Goal: Find specific page/section: Find specific page/section

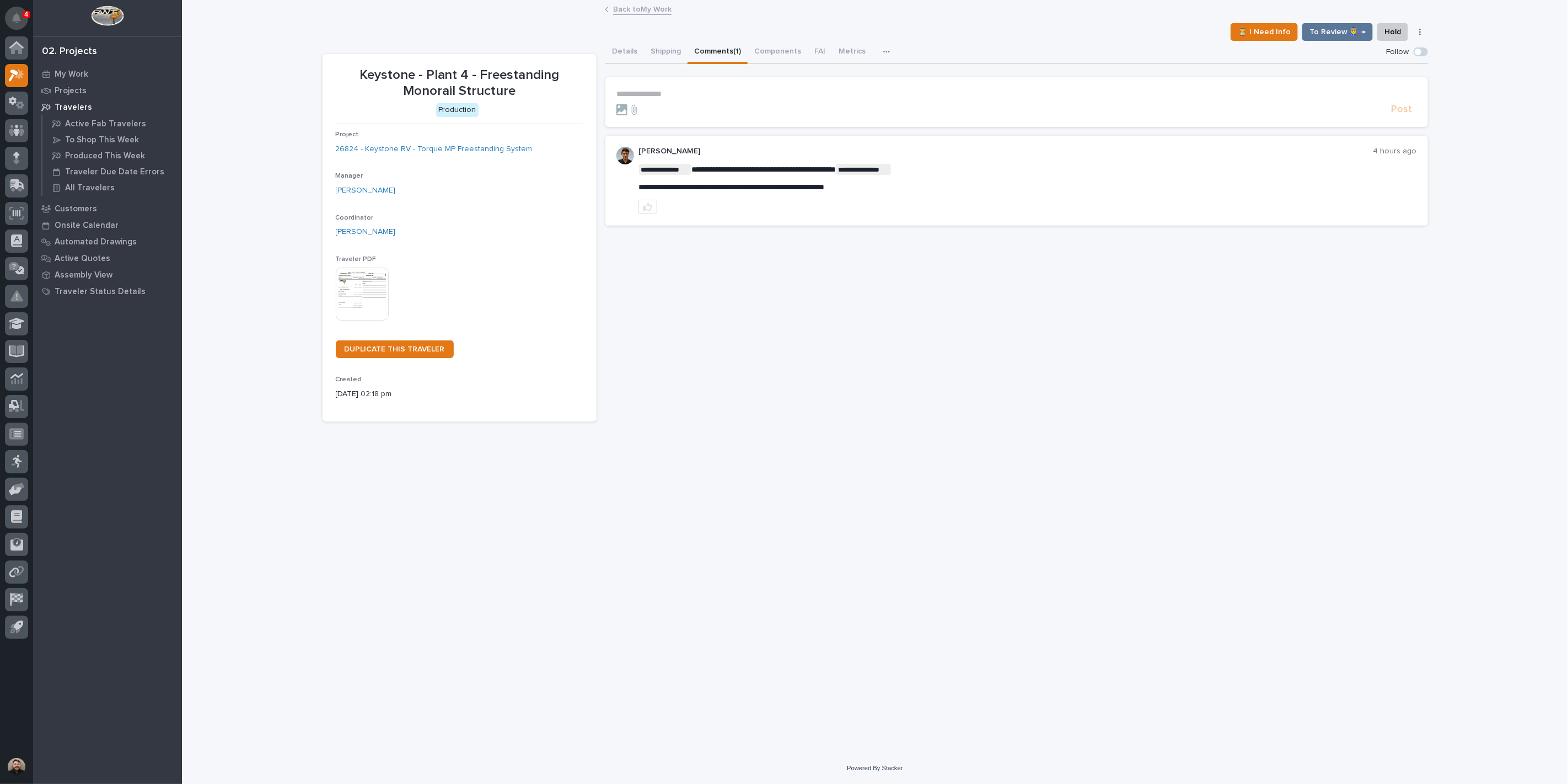
click at [19, 19] on icon "Notifications" at bounding box center [17, 17] width 9 height 10
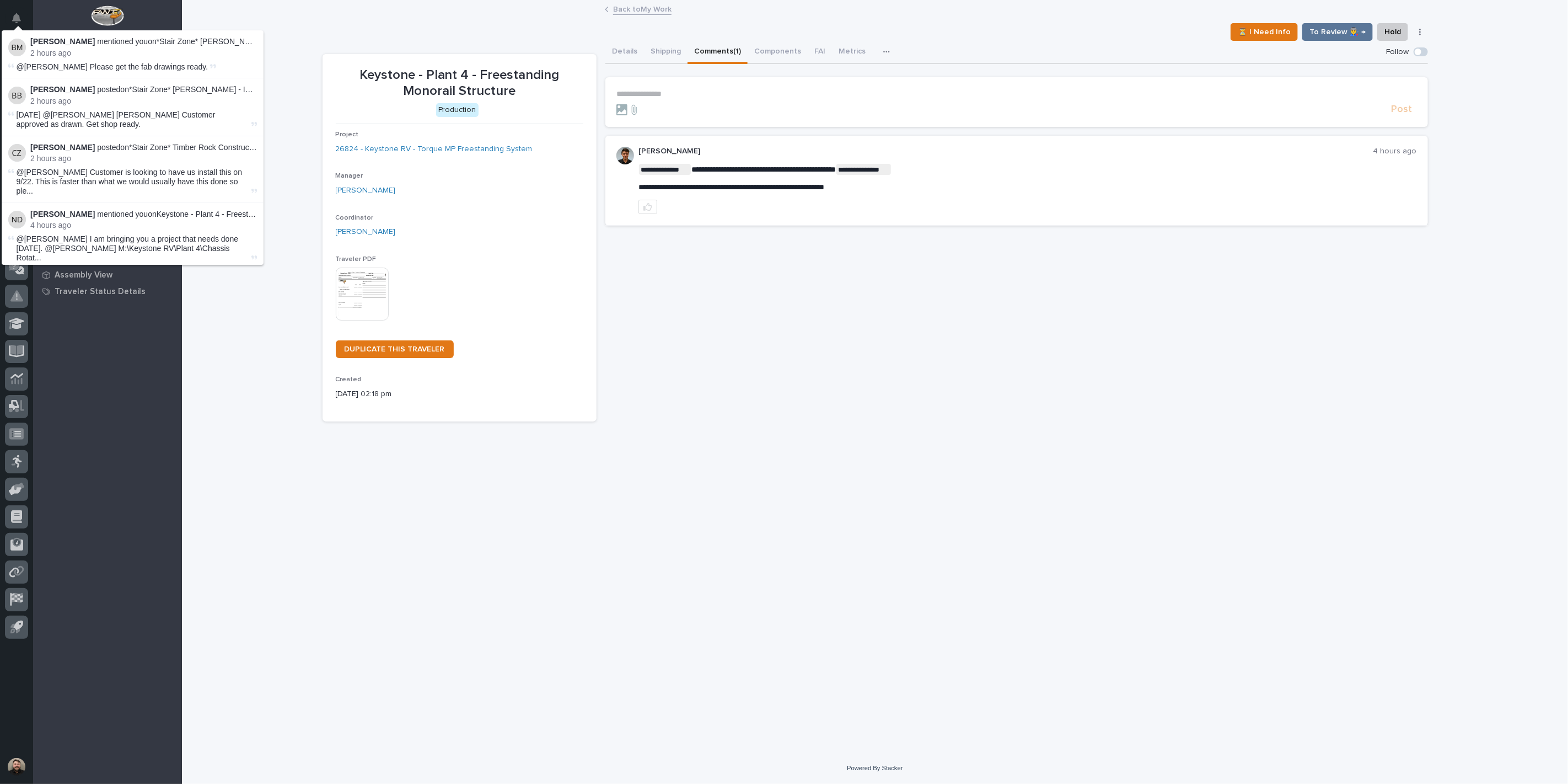
scroll to position [61, 0]
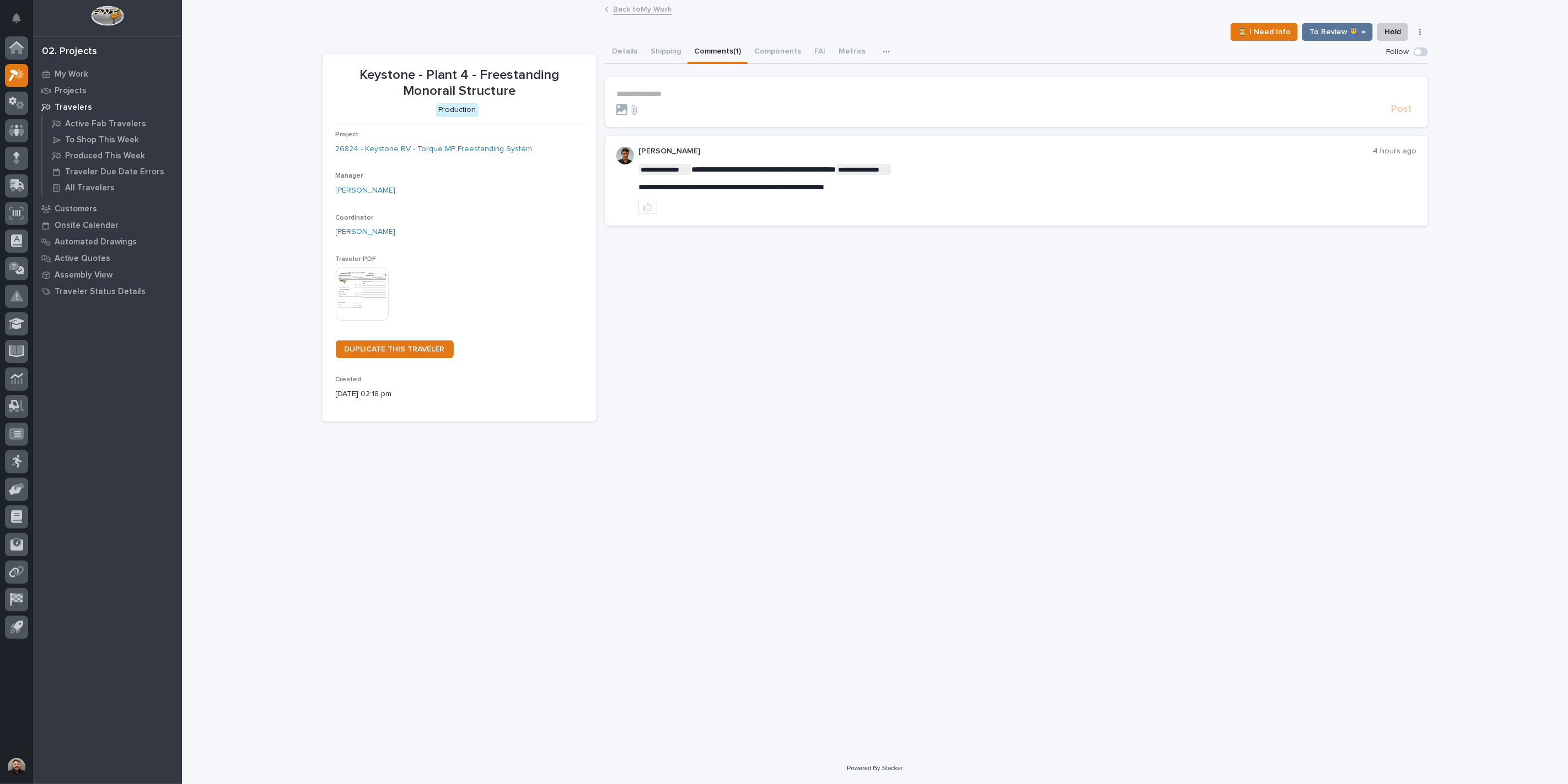
click at [1448, 321] on div "**********" at bounding box center [875, 377] width 1386 height 751
click at [632, 43] on button "Details" at bounding box center [625, 52] width 39 height 23
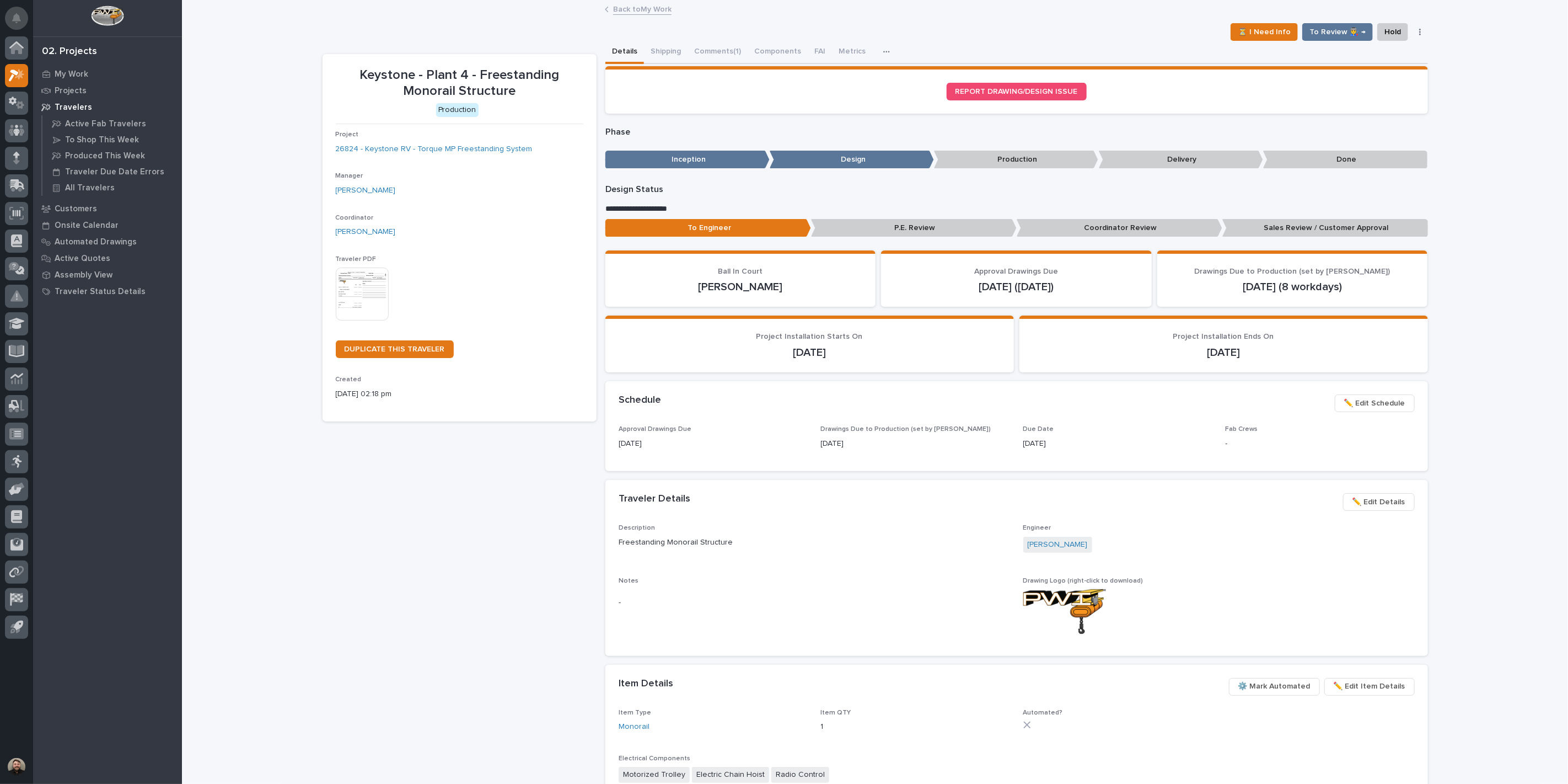
click at [17, 9] on button "Notifications" at bounding box center [17, 18] width 23 height 23
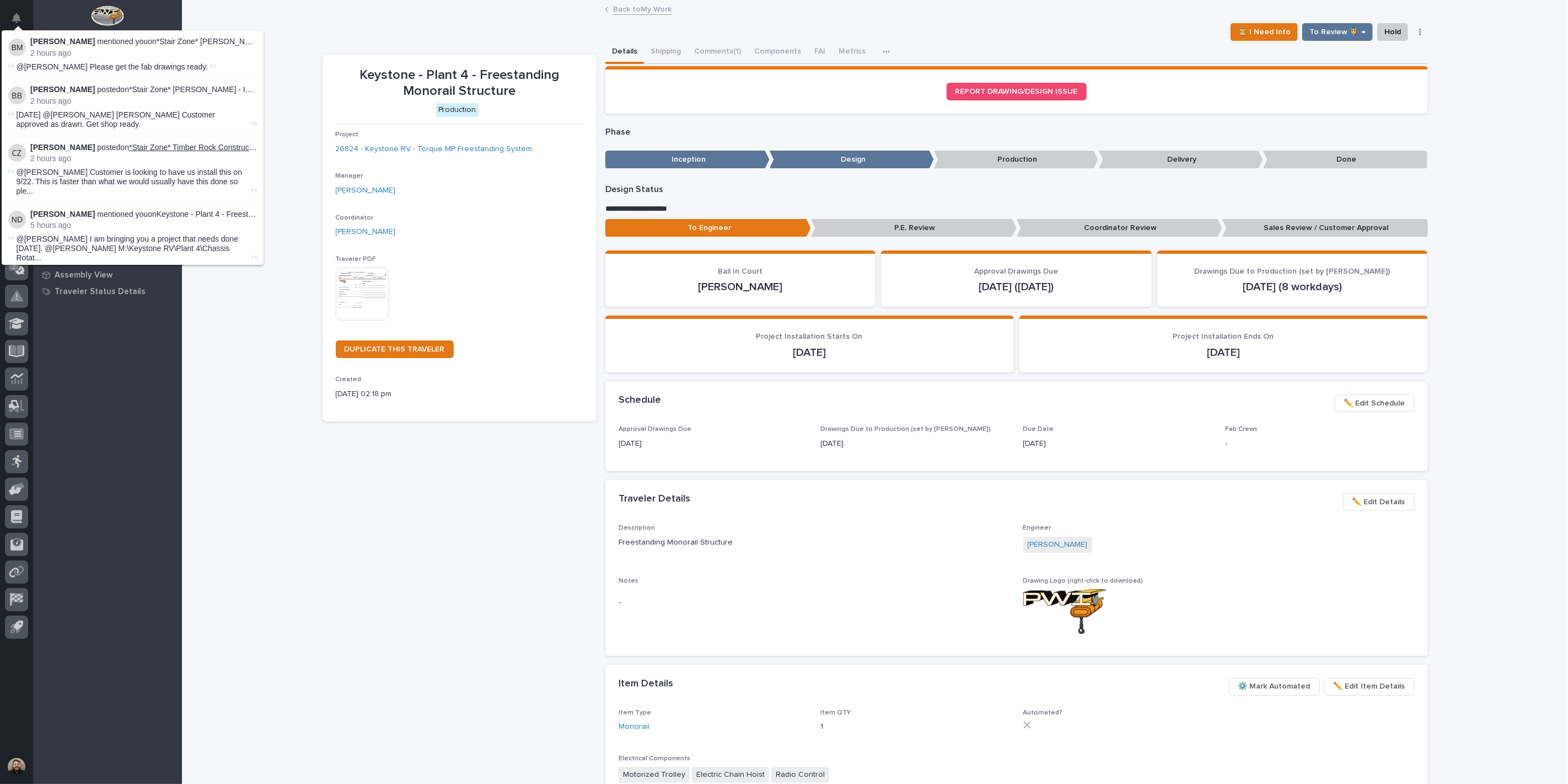
click at [175, 149] on link "*Stair Zone* Timber Rock Construction - Custom Stair" at bounding box center [221, 147] width 184 height 9
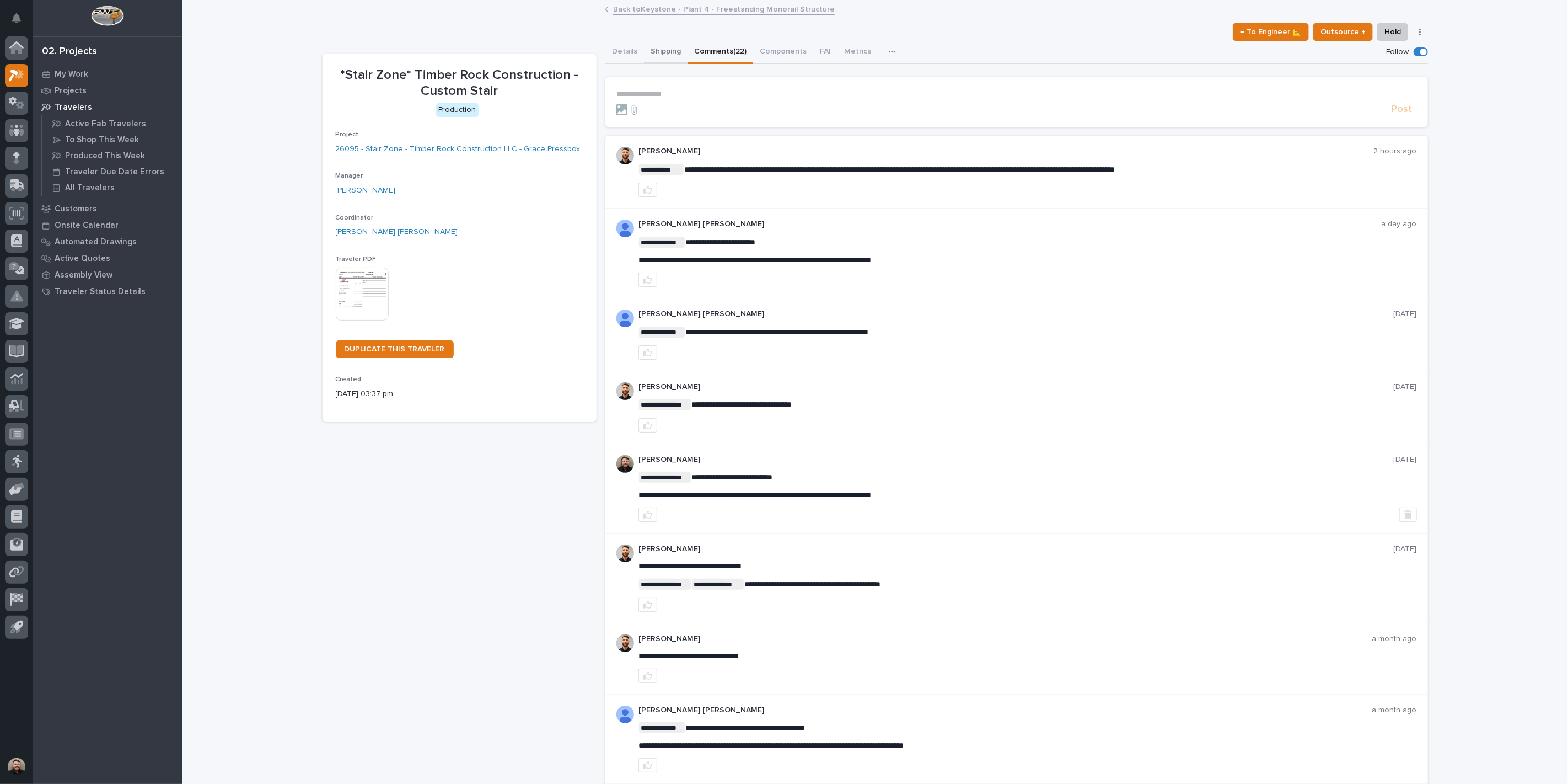
click at [614, 52] on button "Details" at bounding box center [625, 52] width 39 height 23
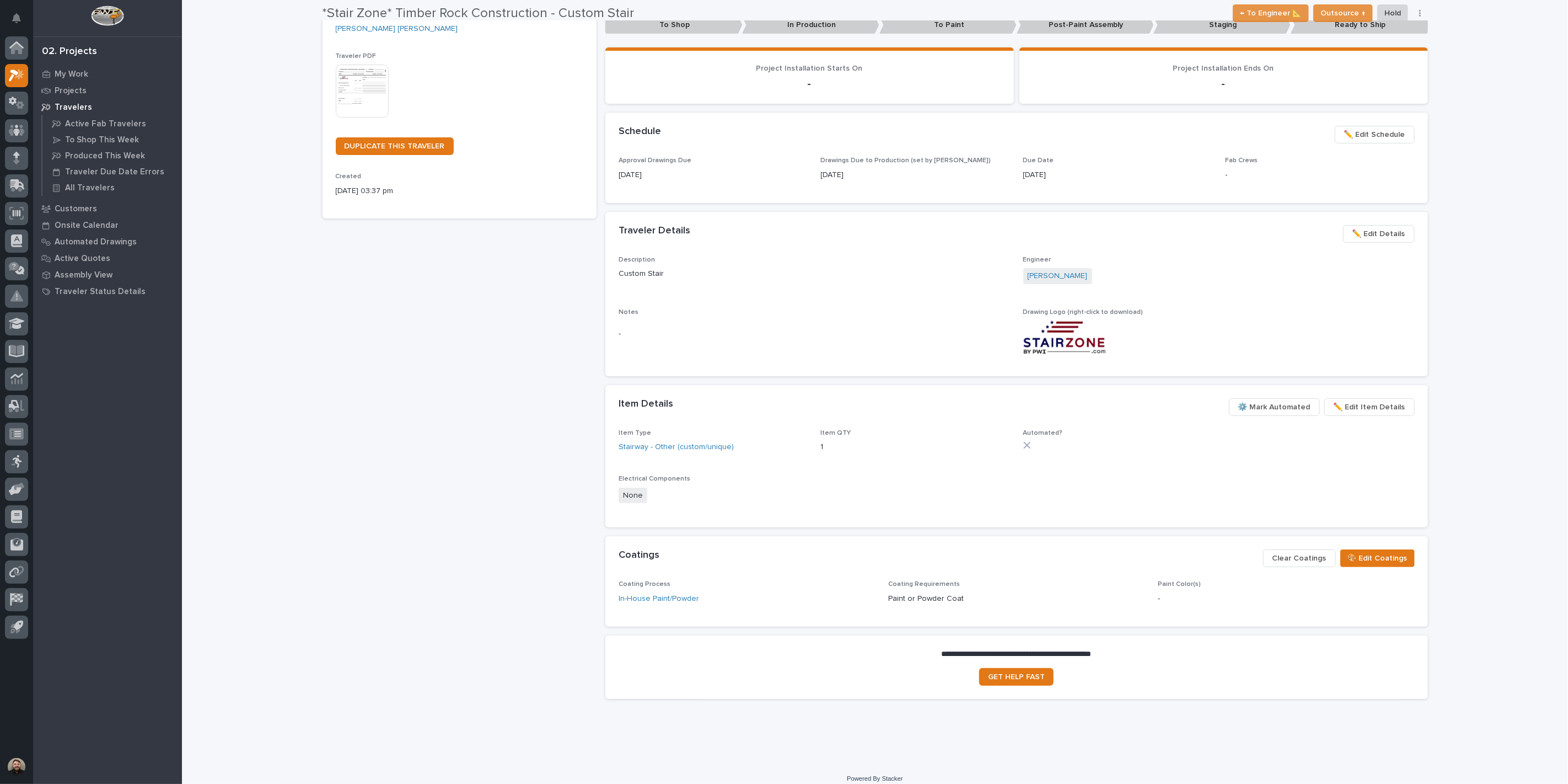
scroll to position [212, 0]
